Goal: Book appointment/travel/reservation

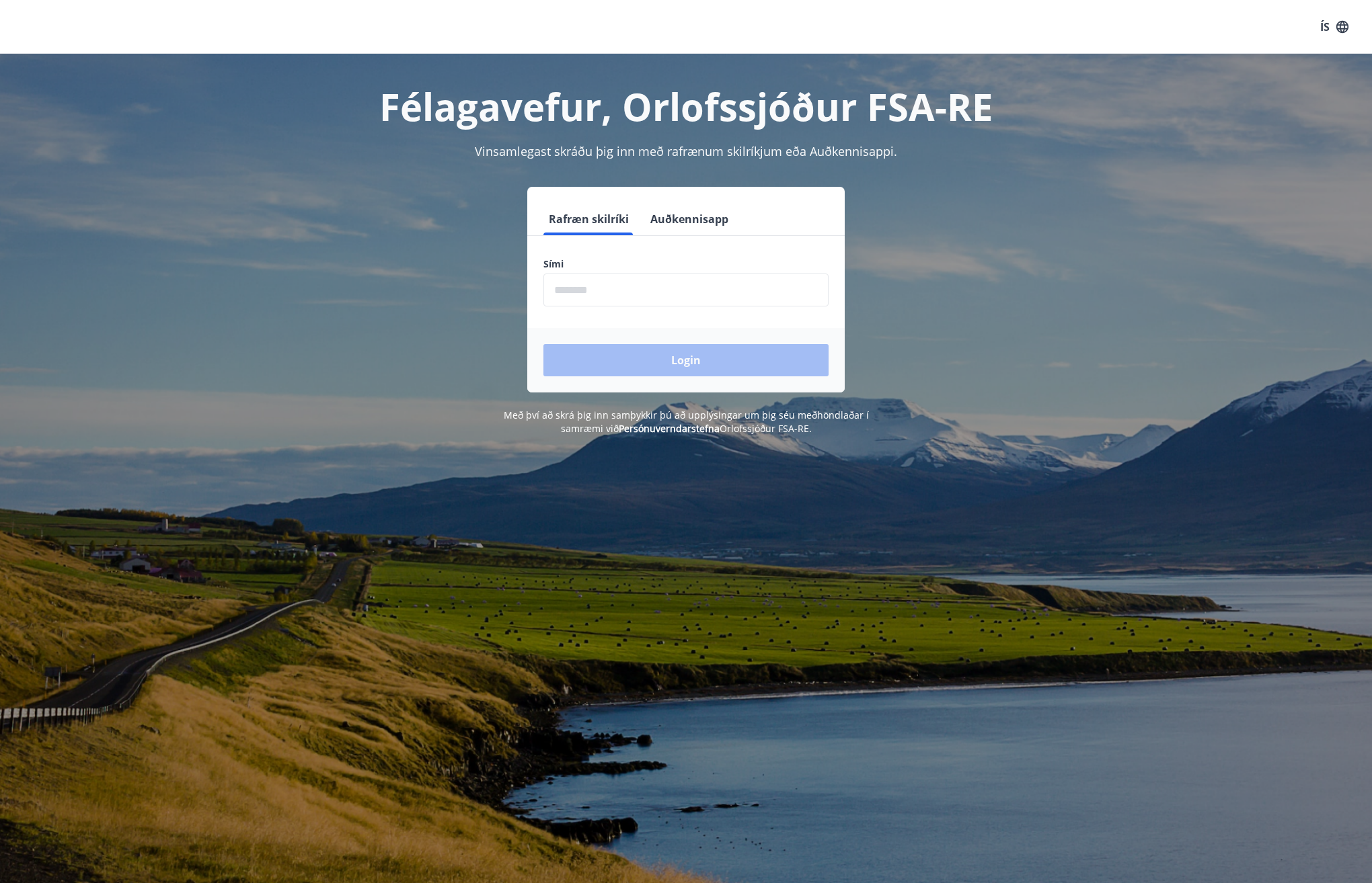
drag, startPoint x: 556, startPoint y: 289, endPoint x: 551, endPoint y: 280, distance: 10.3
click at [557, 289] on input "phone" at bounding box center [686, 290] width 285 height 33
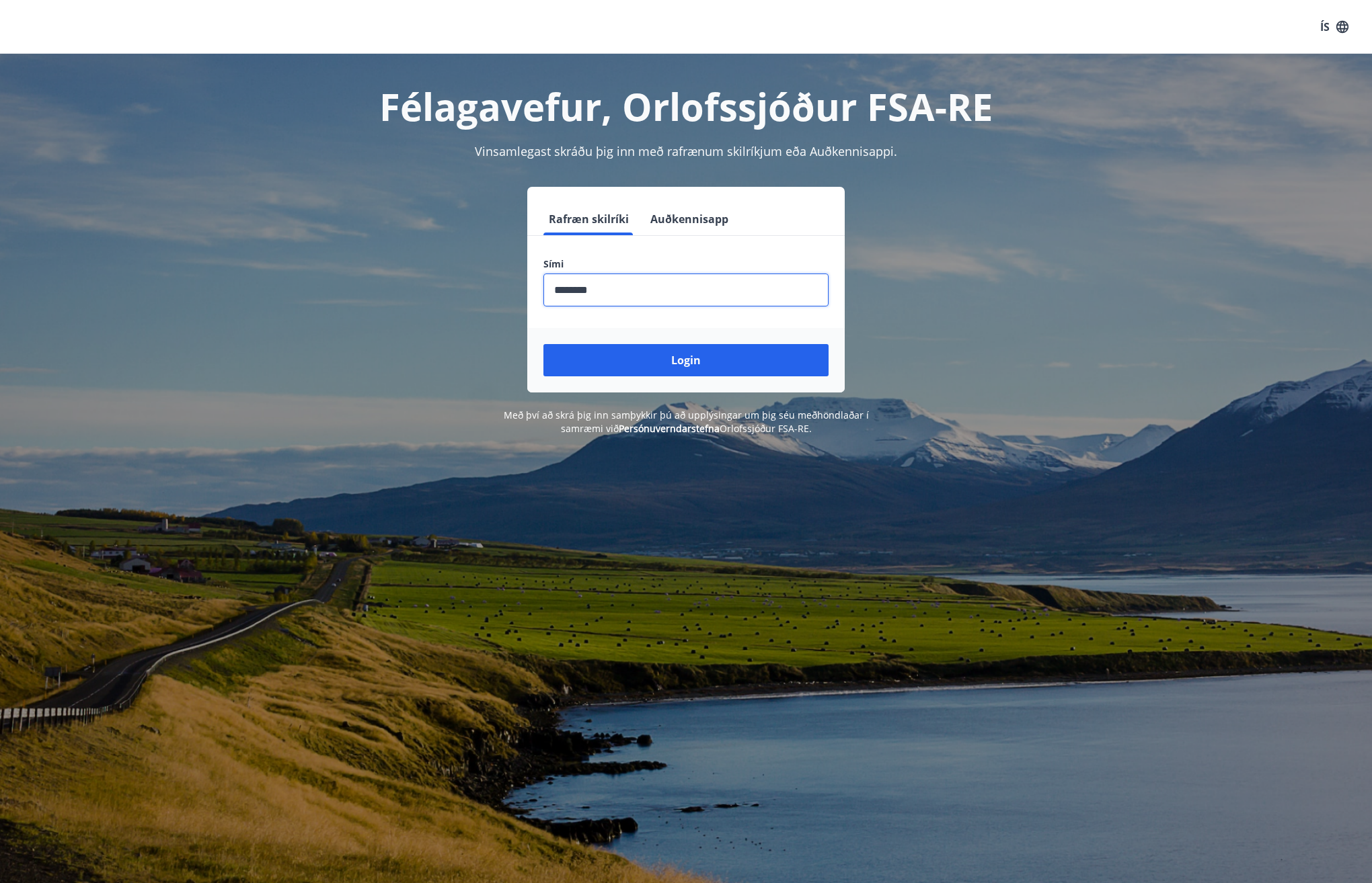
type input "********"
click at [544, 344] on button "Login" at bounding box center [686, 360] width 285 height 32
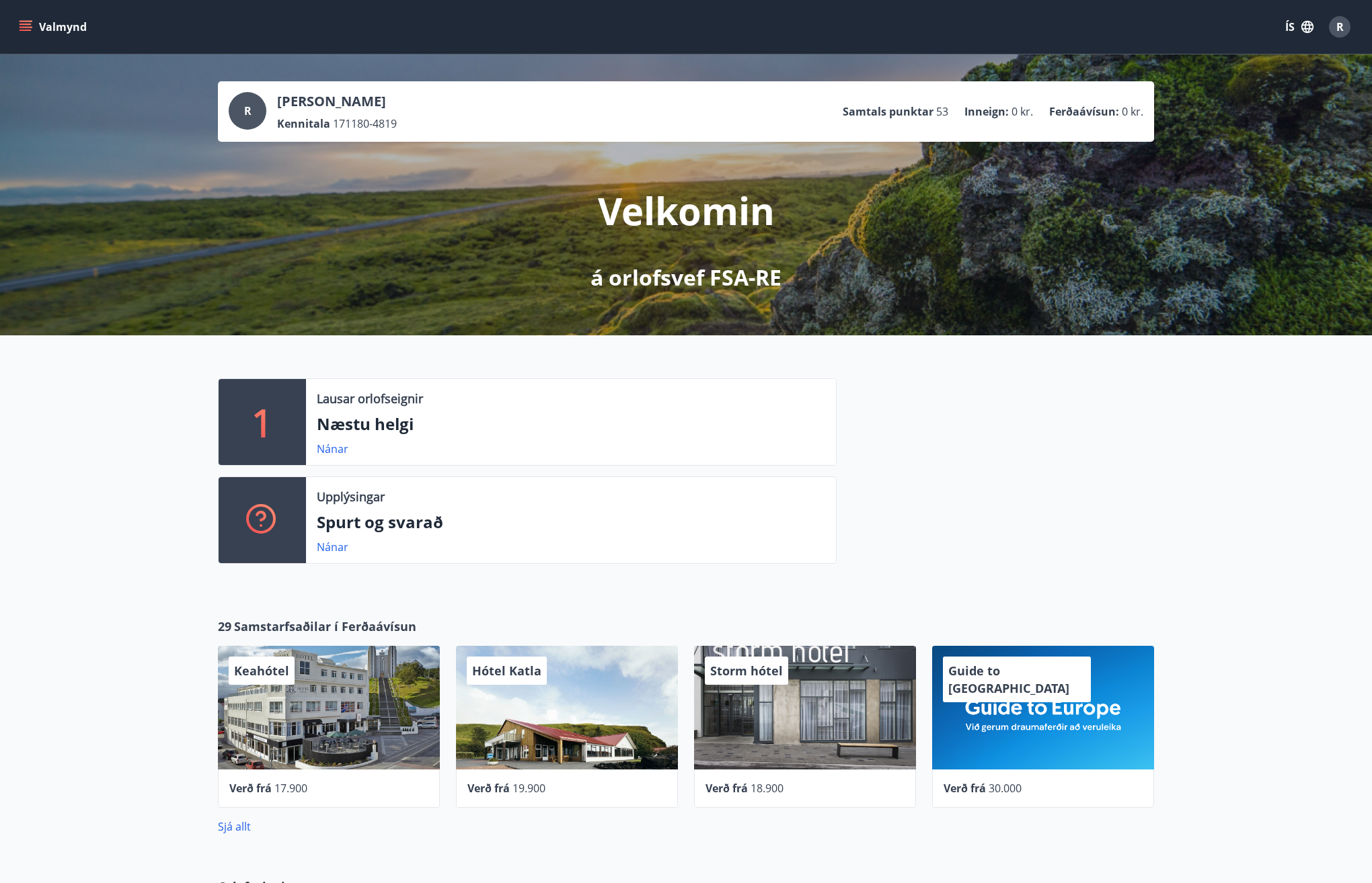
click at [410, 428] on p "Næstu helgi" at bounding box center [571, 424] width 508 height 23
click at [274, 408] on div "1" at bounding box center [262, 421] width 87 height 86
click at [334, 451] on link "Nánar" at bounding box center [333, 449] width 31 height 15
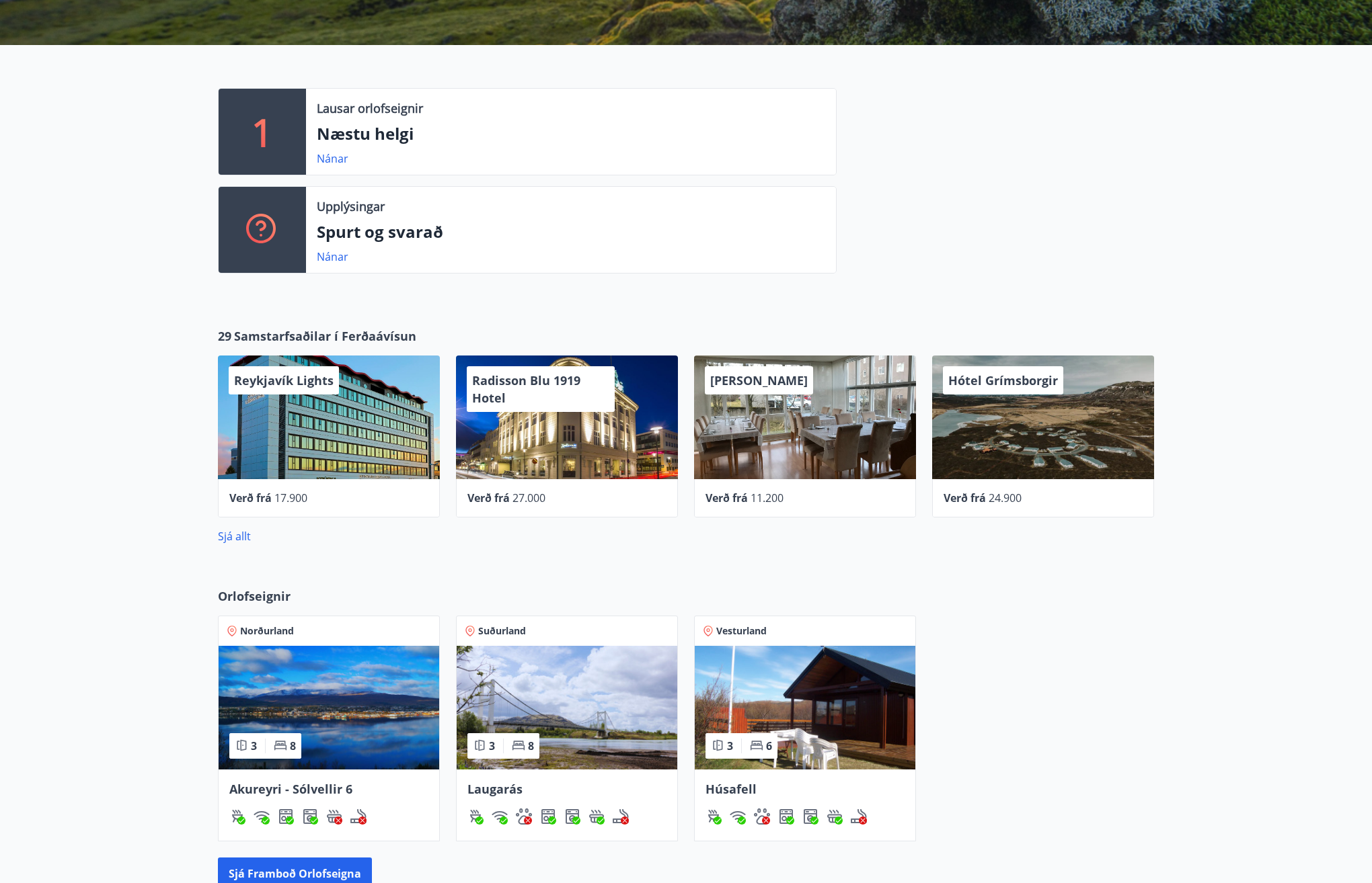
scroll to position [470, 0]
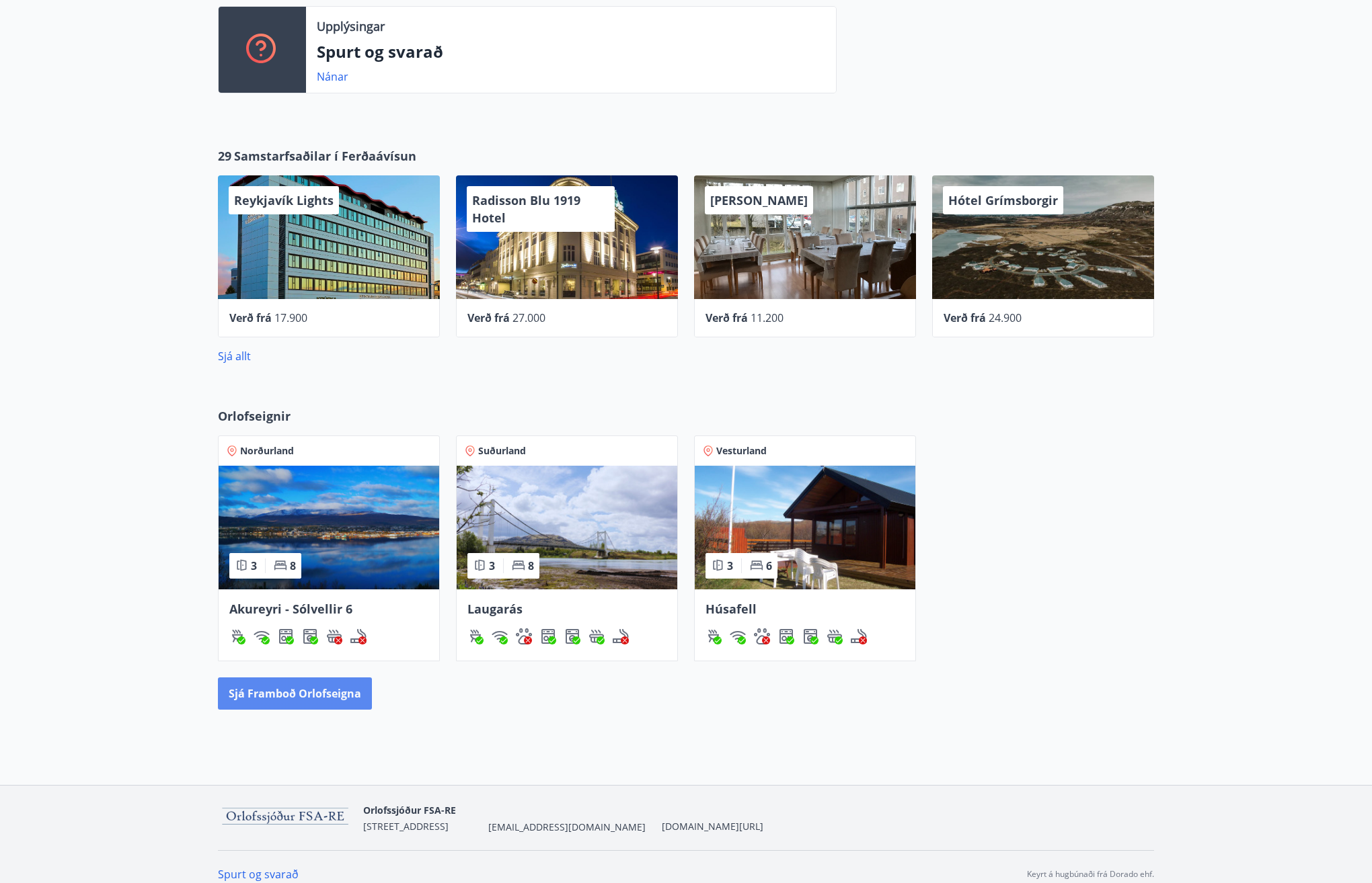
click at [323, 694] on button "Sjá framboð orlofseigna" at bounding box center [295, 694] width 154 height 32
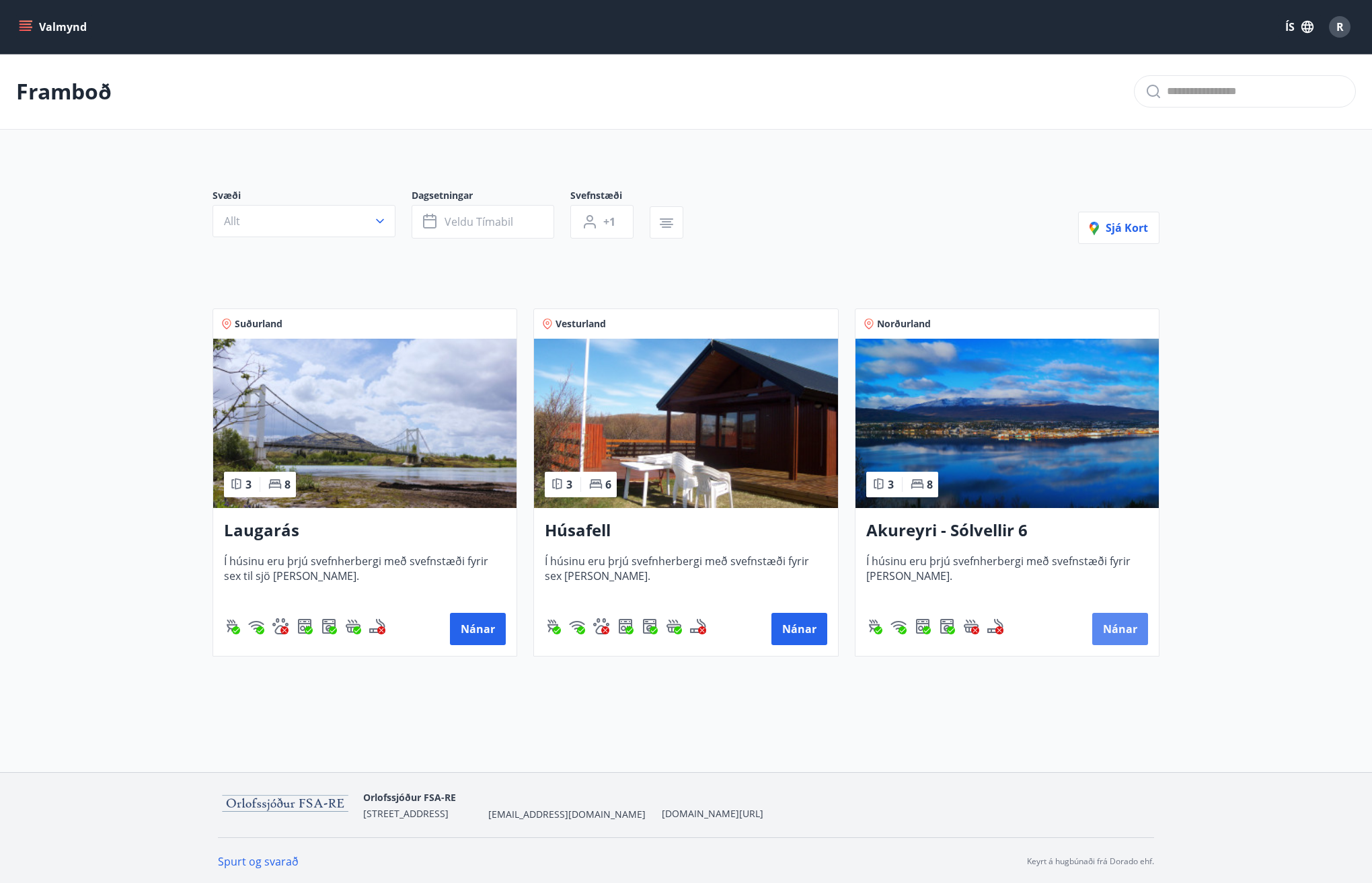
click at [1130, 625] on button "Nánar" at bounding box center [1119, 629] width 56 height 32
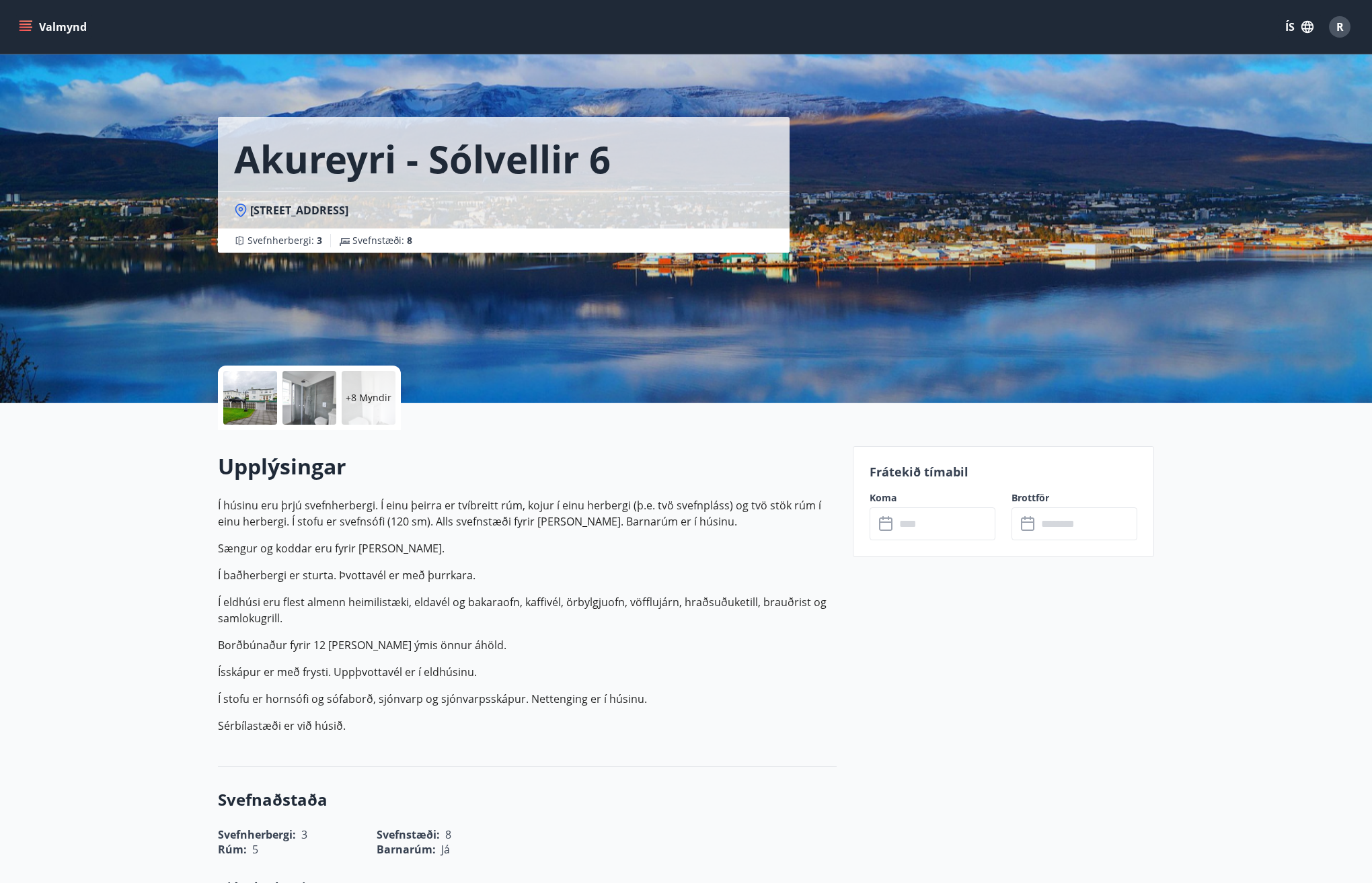
click at [25, 20] on icon "menu" at bounding box center [27, 21] width 15 height 2
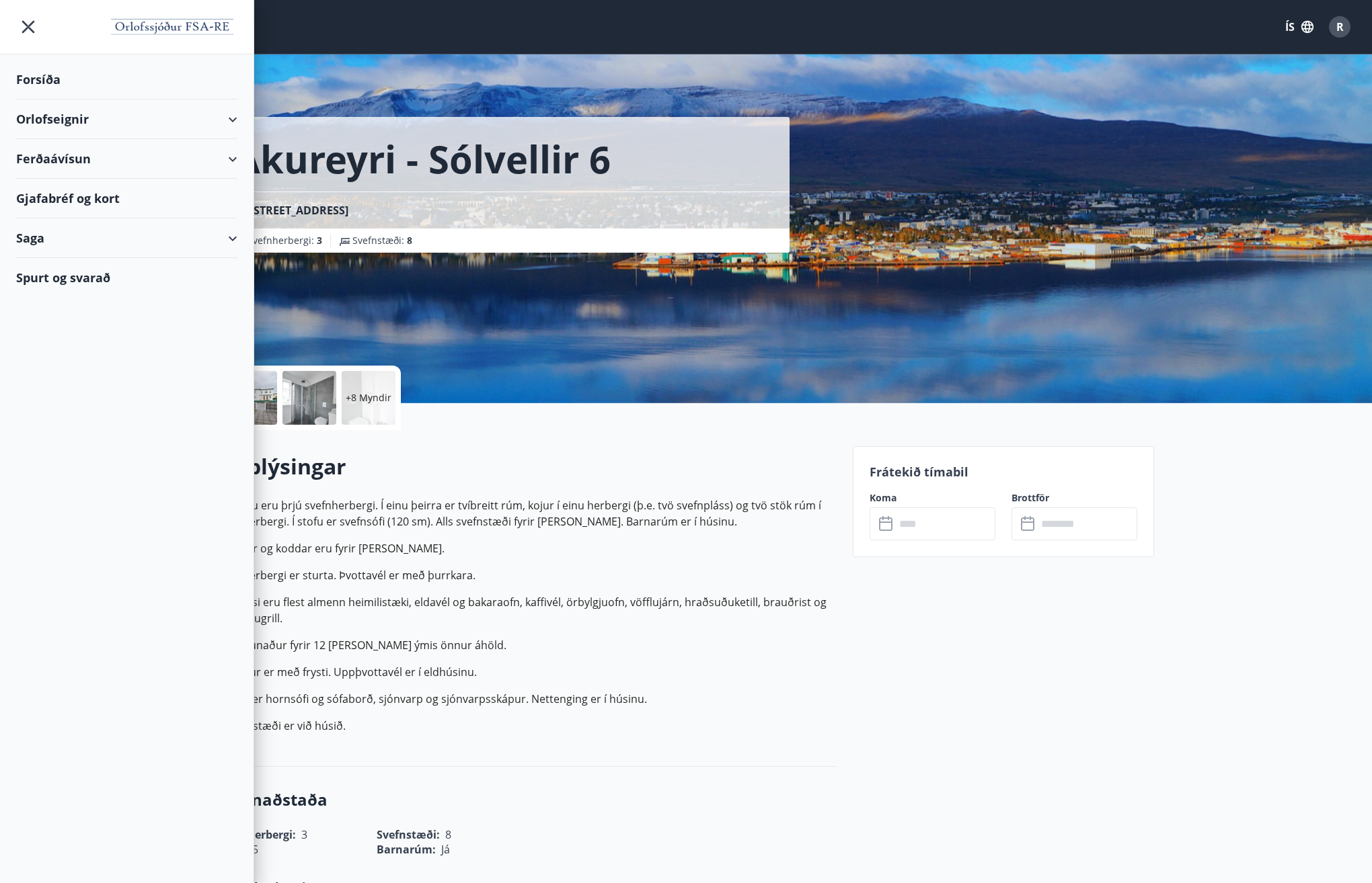
click at [713, 437] on div "Upplýsingar Í húsinu eru þrjú svefnherbergi. Í einu þeirra er tvíbreitt rúm, ko…" at bounding box center [527, 598] width 618 height 337
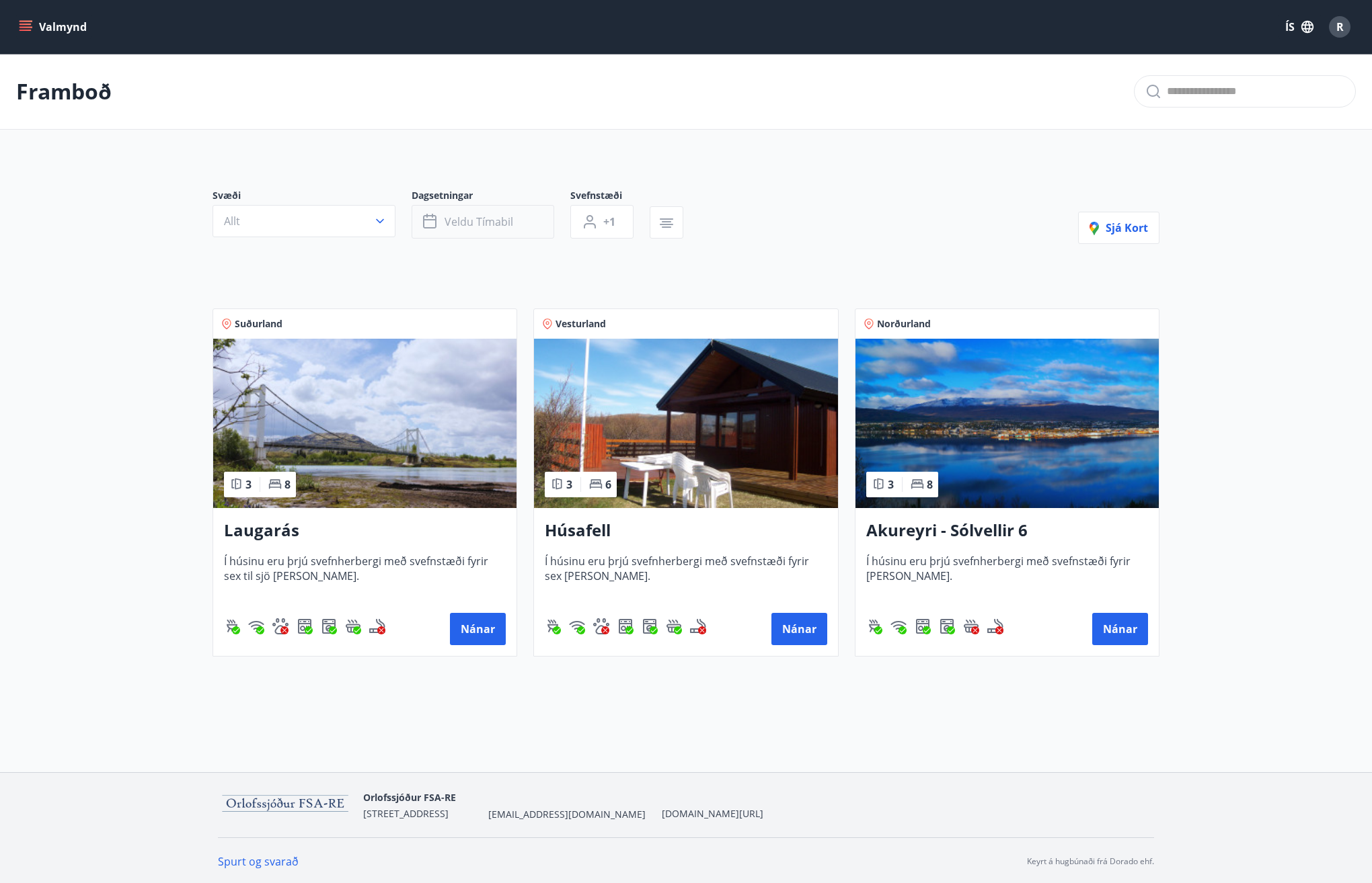
click at [492, 214] on button "Veldu tímabil" at bounding box center [482, 222] width 142 height 34
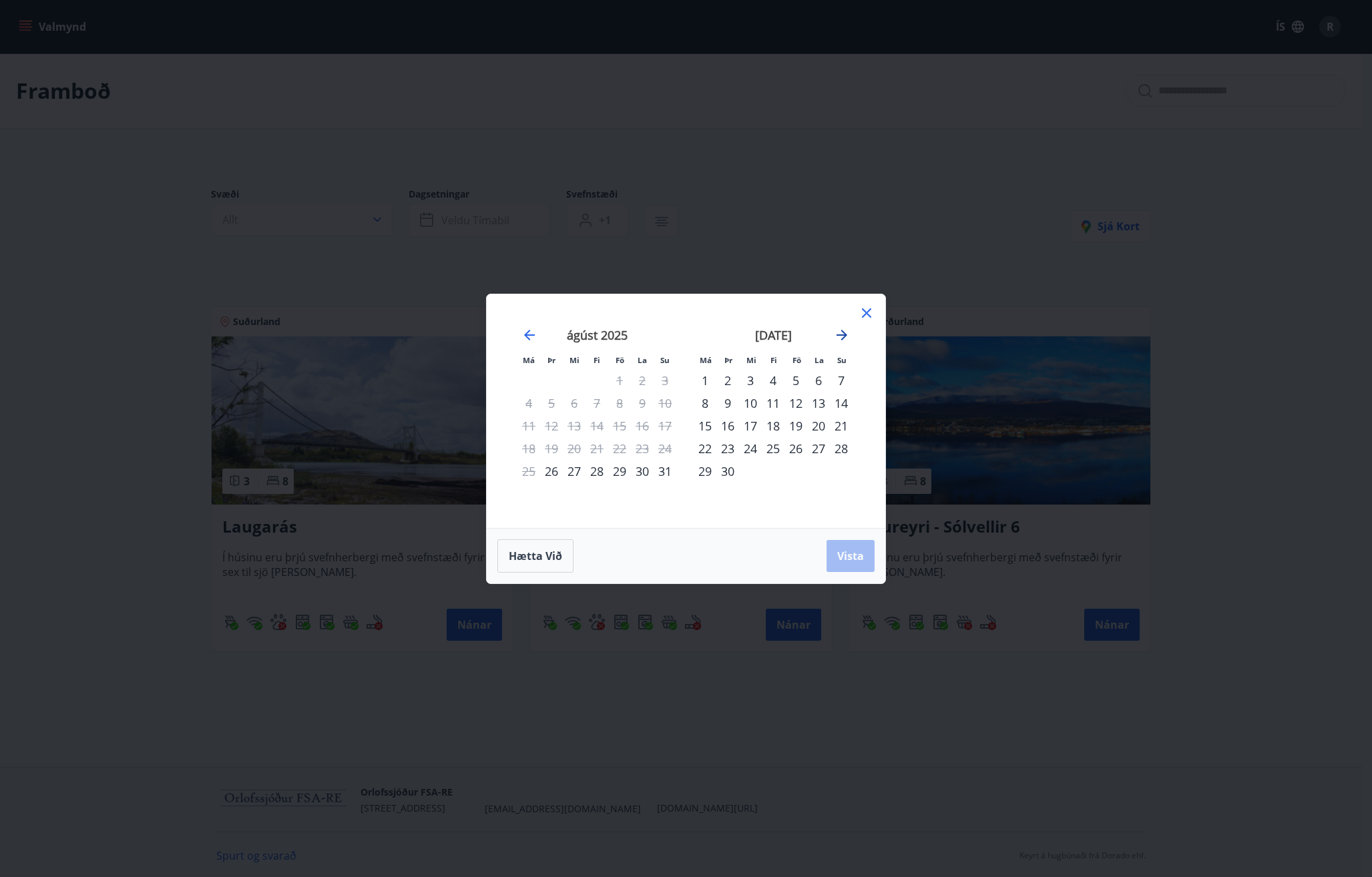
click at [842, 332] on icon "Move forward to switch to the next month." at bounding box center [842, 335] width 16 height 16
click at [533, 333] on icon "Move backward to switch to the previous month." at bounding box center [529, 335] width 16 height 16
click at [622, 426] on div "19" at bounding box center [619, 426] width 23 height 23
click at [660, 425] on div "21" at bounding box center [665, 426] width 23 height 23
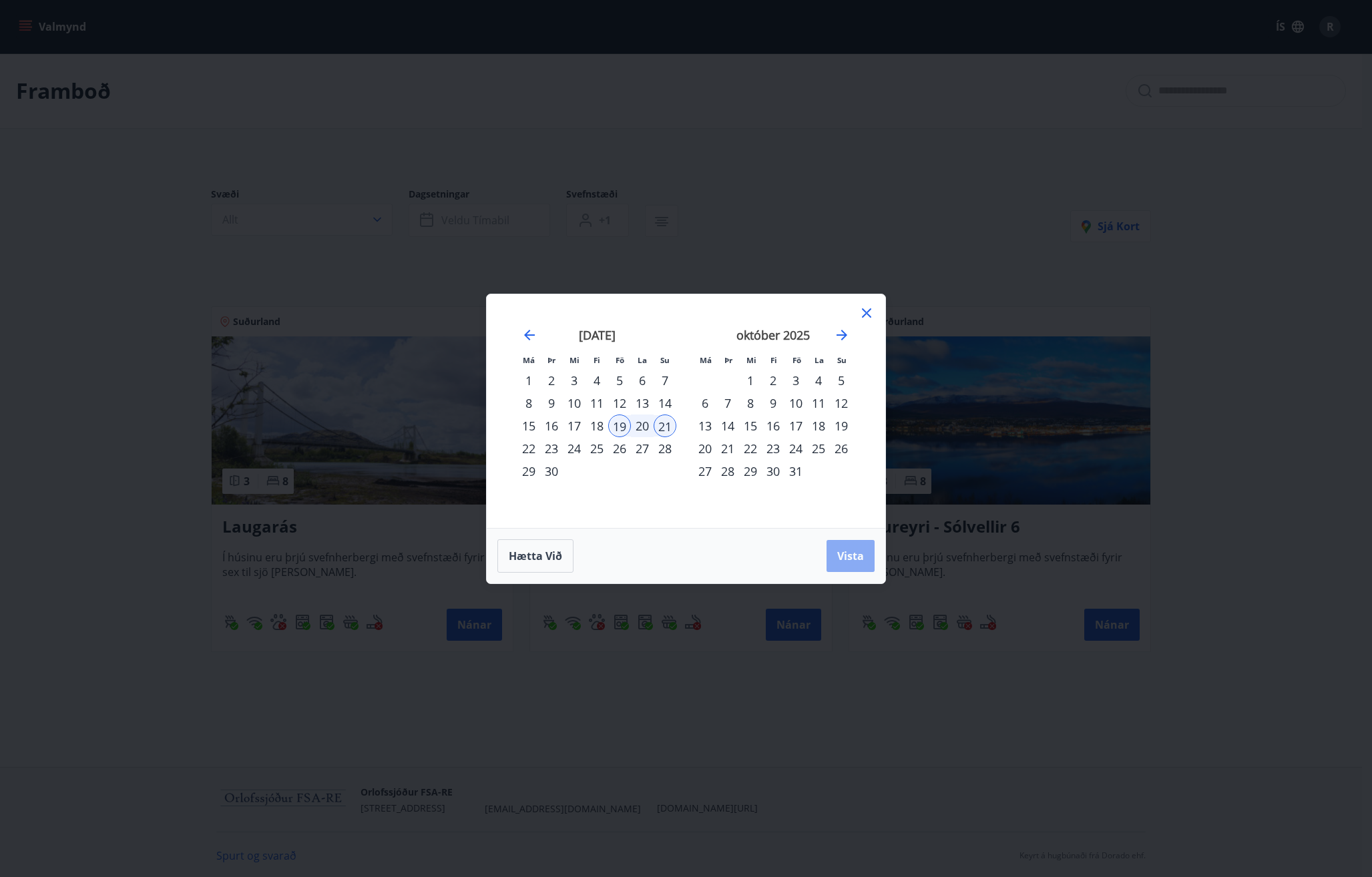
click at [848, 558] on span "Vista" at bounding box center [850, 556] width 27 height 15
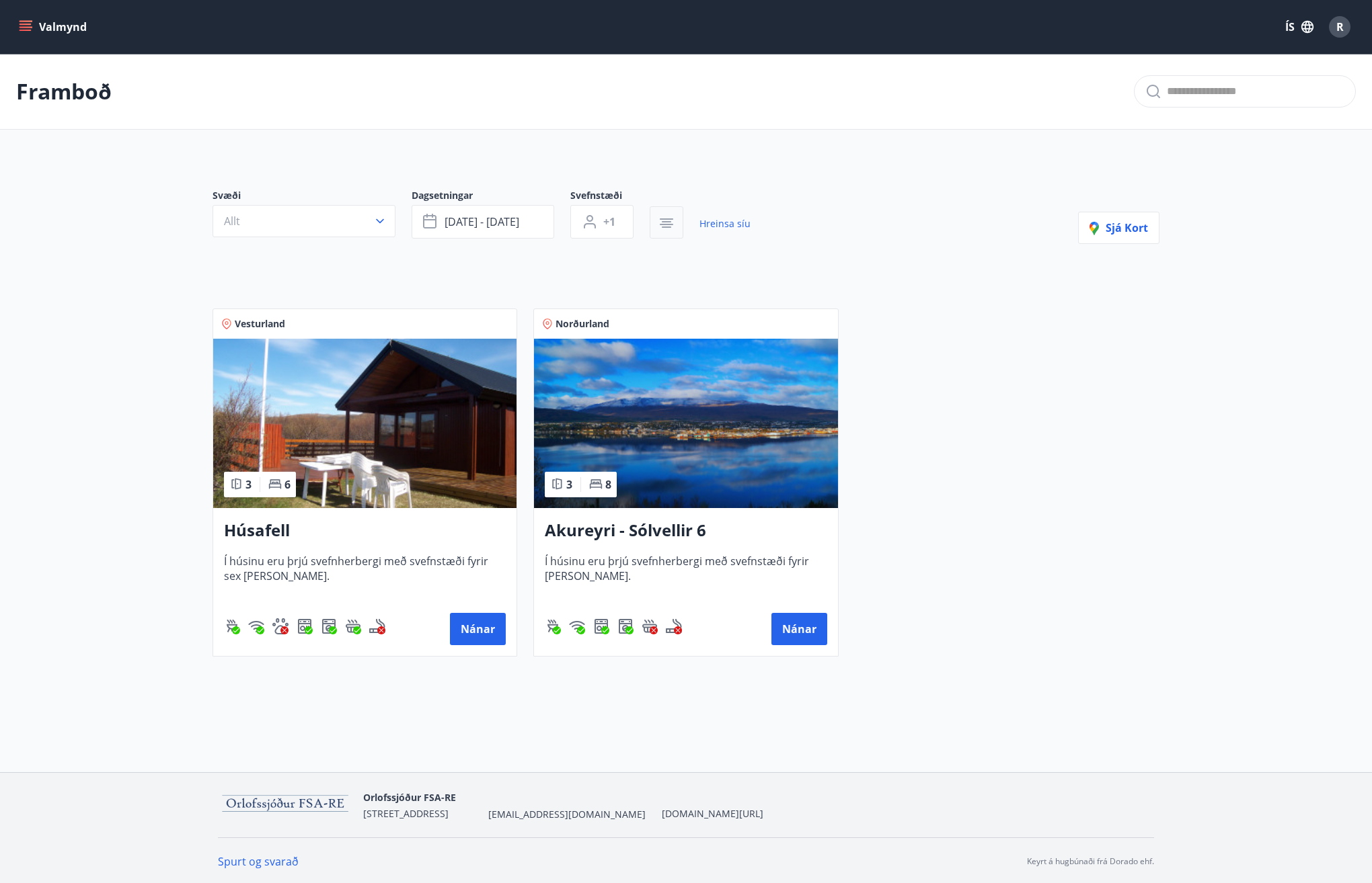
click at [670, 212] on button "button" at bounding box center [666, 222] width 34 height 32
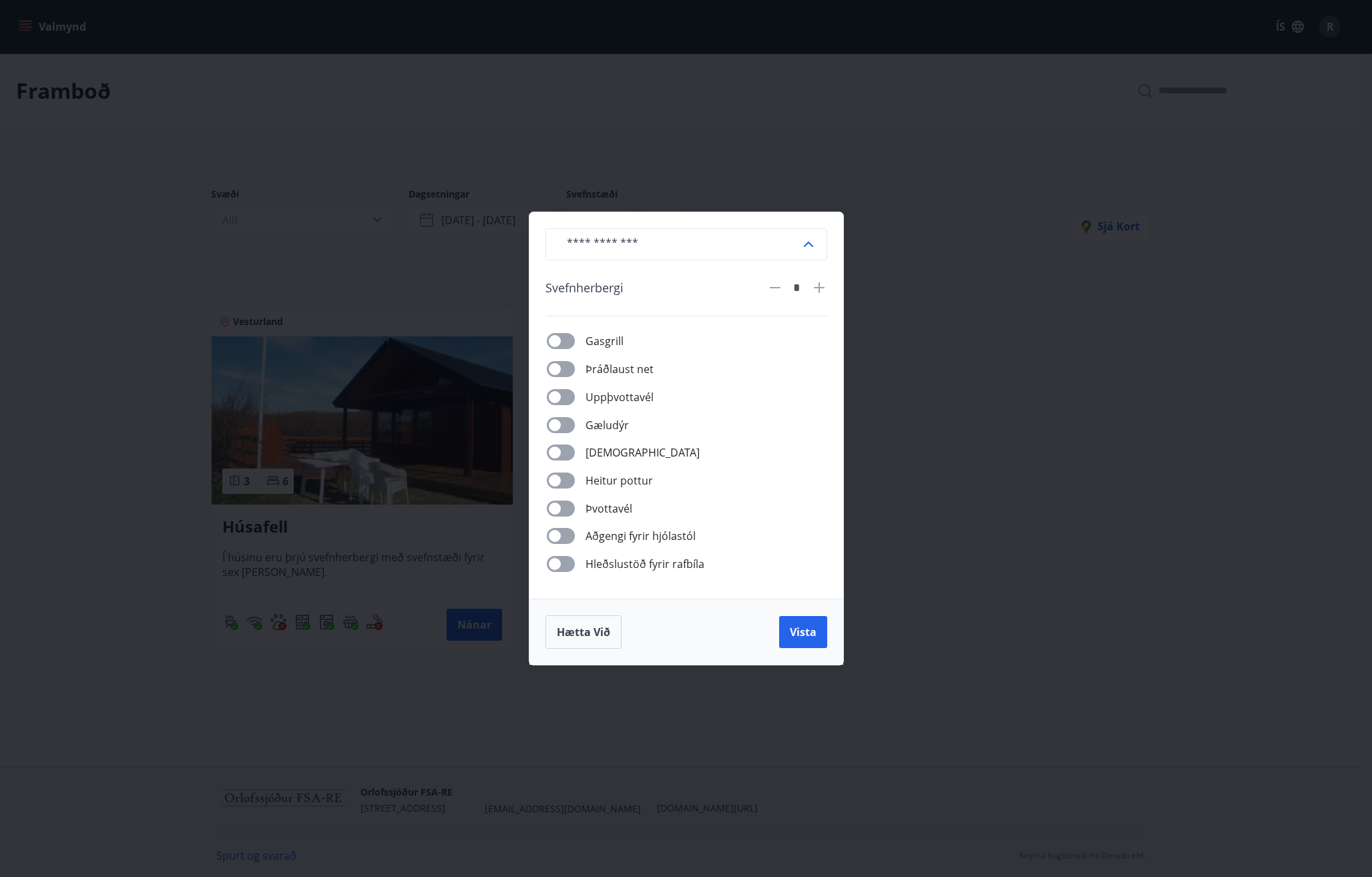
click at [897, 210] on div "​ [PERSON_NAME] * [PERSON_NAME] net Uppþvottavél Gæludýr Þurrkari Heitur pottur…" at bounding box center [686, 438] width 1372 height 877
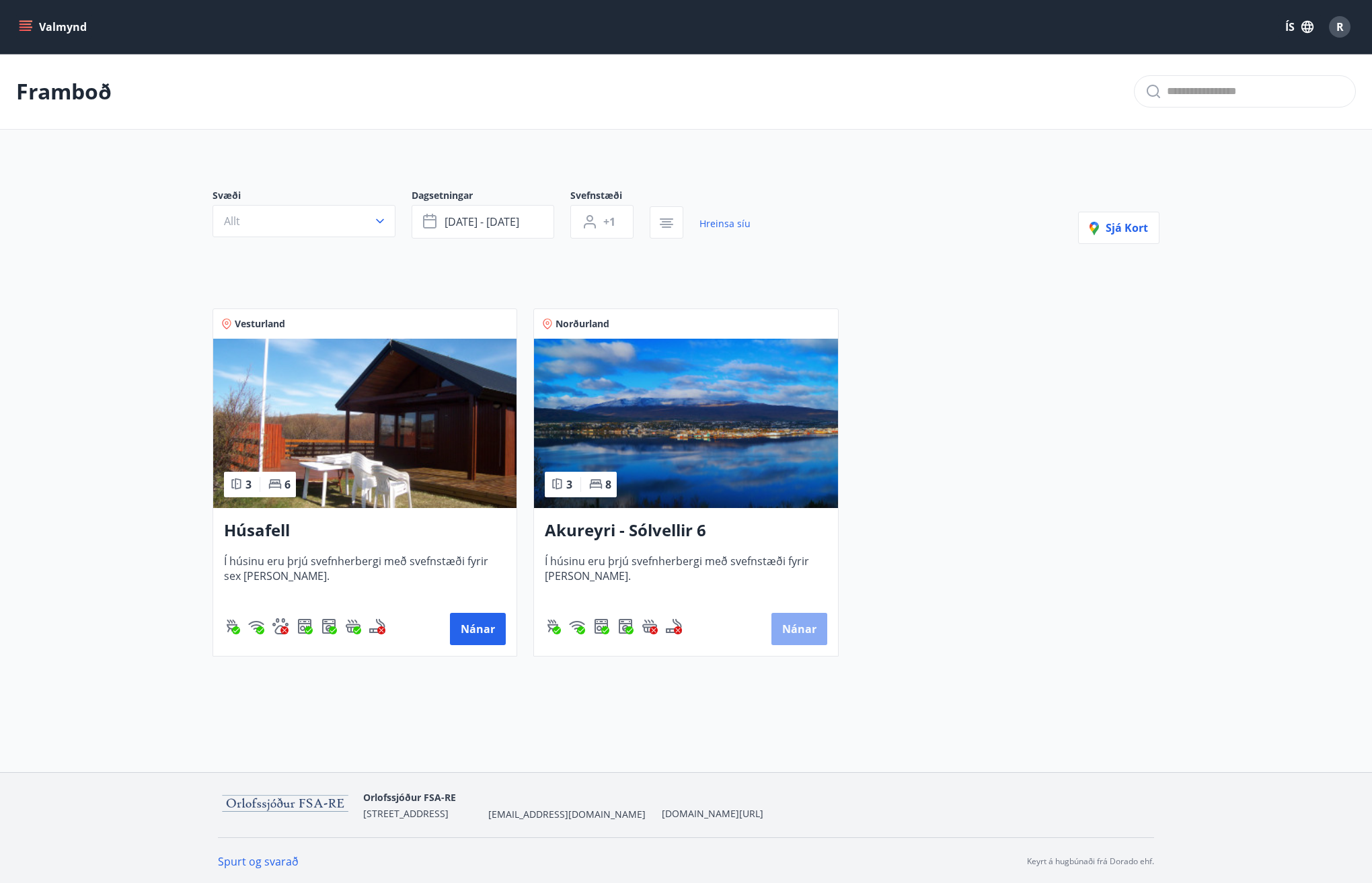
click at [800, 631] on button "Nánar" at bounding box center [798, 629] width 56 height 32
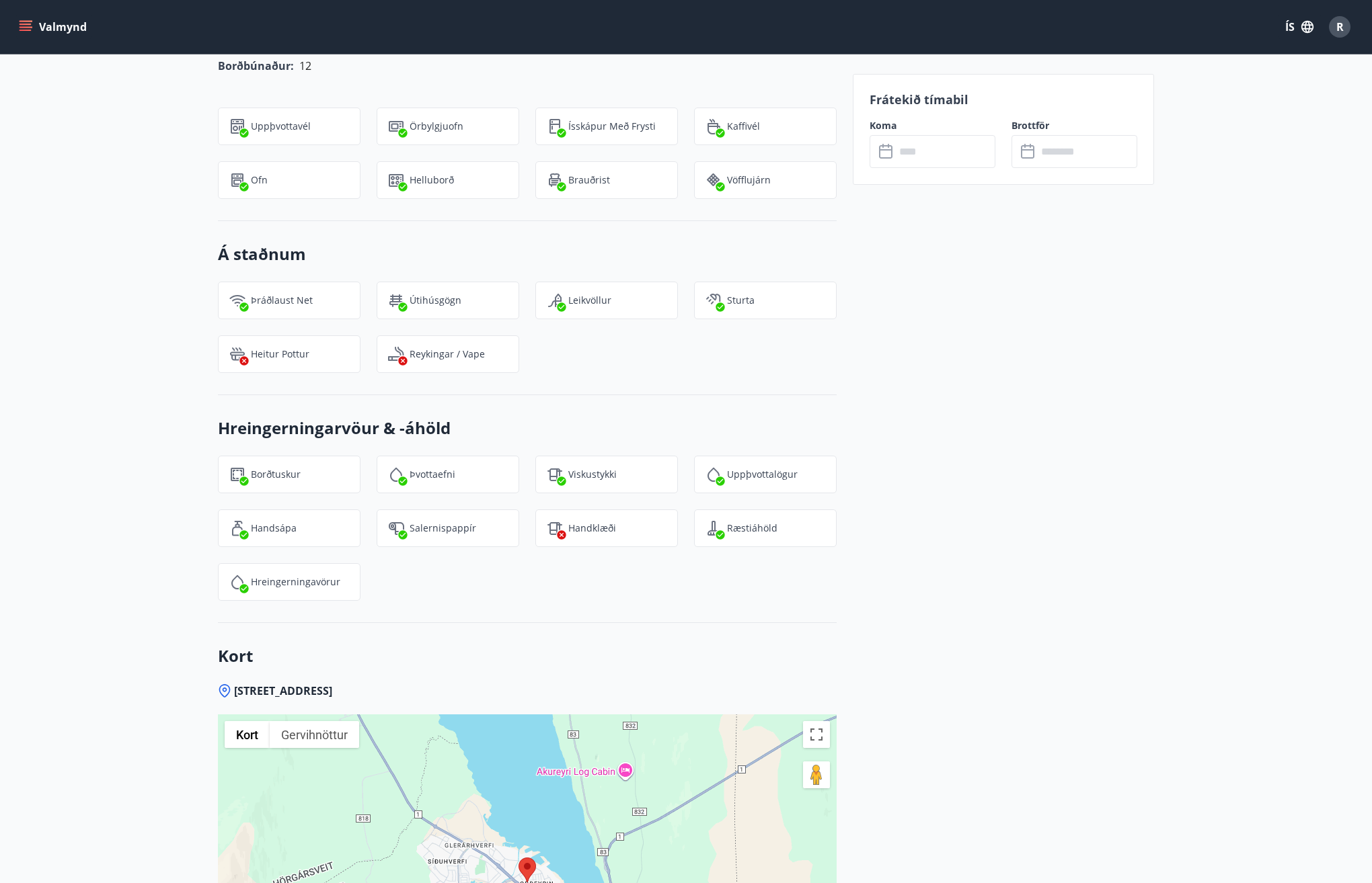
scroll to position [1397, 0]
